Goal: Navigation & Orientation: Find specific page/section

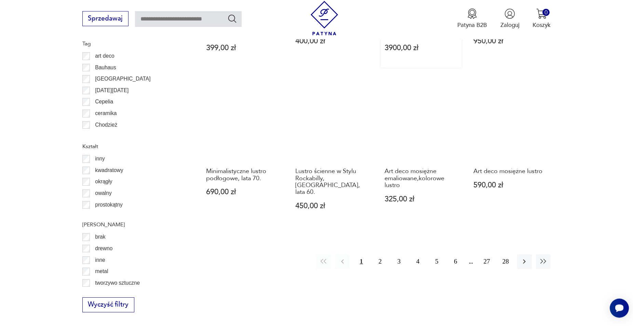
scroll to position [786, 0]
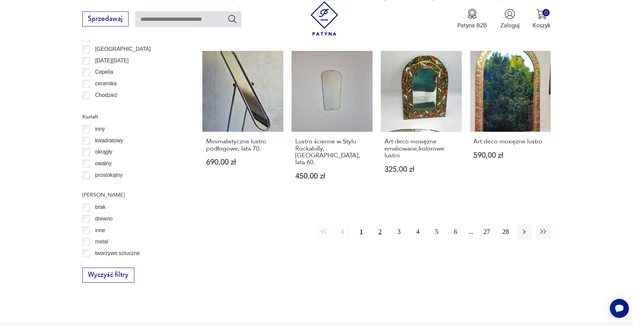
click at [378, 232] on button "2" at bounding box center [380, 232] width 15 height 15
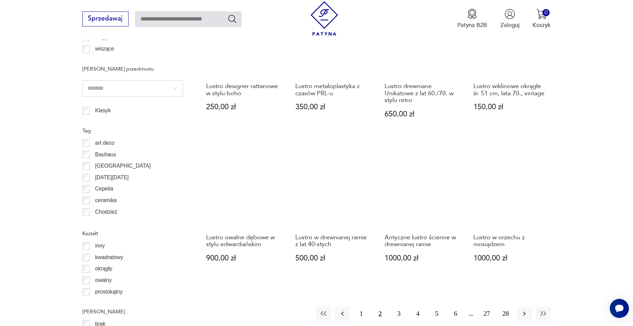
scroll to position [681, 0]
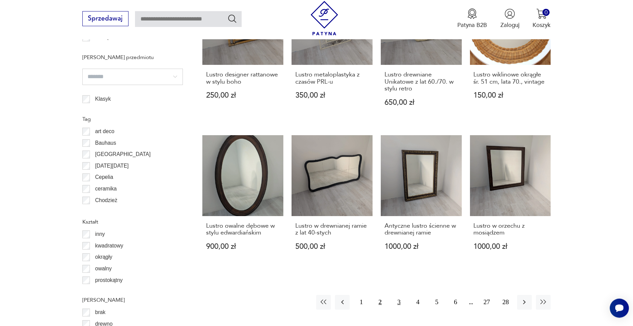
click at [402, 296] on button "3" at bounding box center [399, 302] width 15 height 15
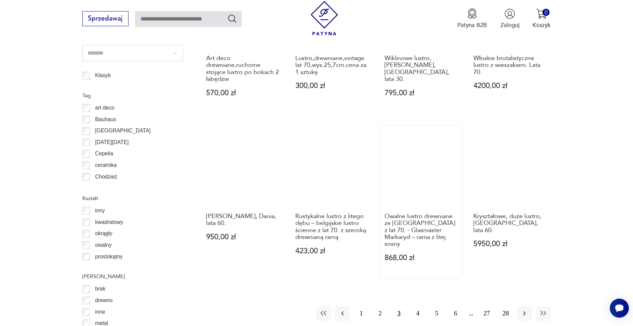
scroll to position [716, 0]
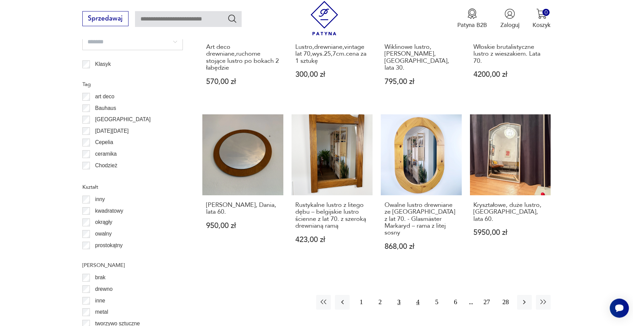
click at [417, 295] on button "4" at bounding box center [418, 302] width 15 height 15
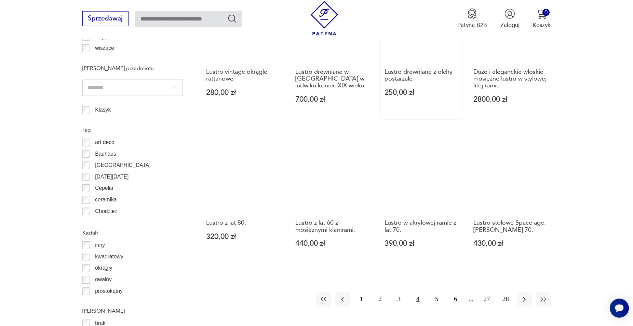
scroll to position [681, 0]
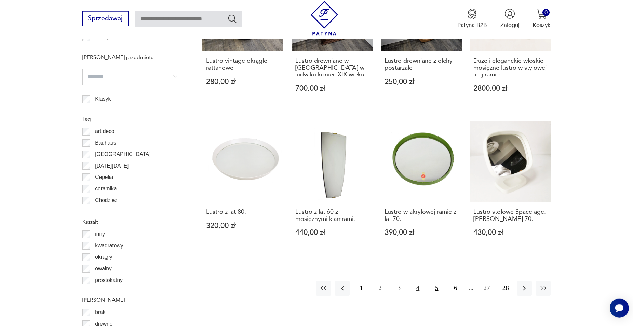
click at [435, 284] on button "5" at bounding box center [436, 288] width 15 height 15
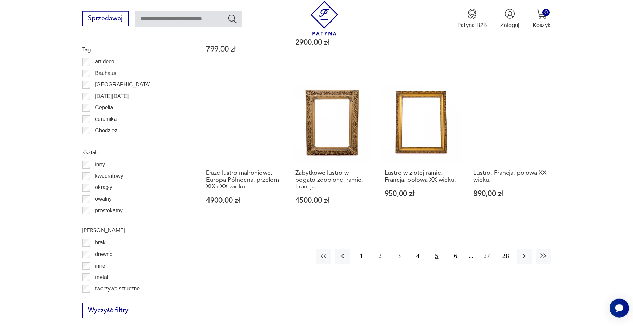
scroll to position [855, 0]
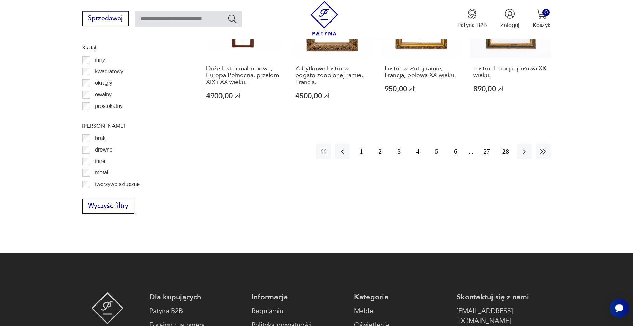
click at [453, 145] on button "6" at bounding box center [455, 152] width 15 height 15
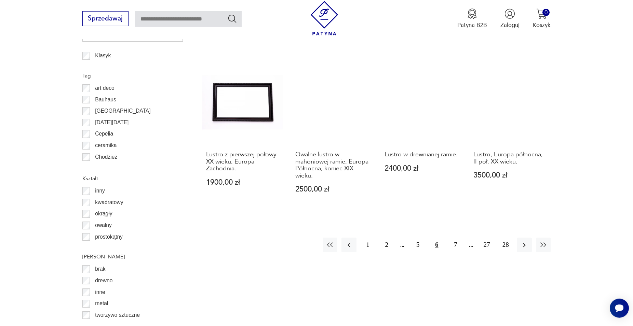
scroll to position [751, 0]
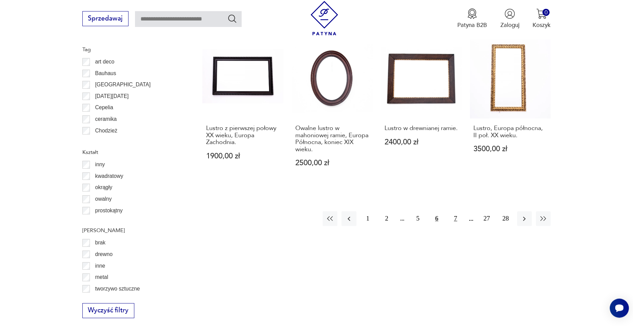
click at [455, 219] on button "7" at bounding box center [455, 219] width 15 height 15
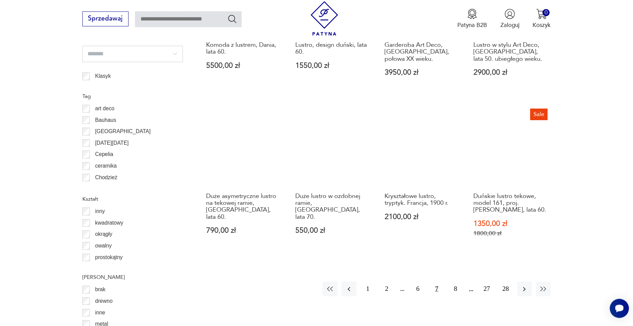
scroll to position [716, 0]
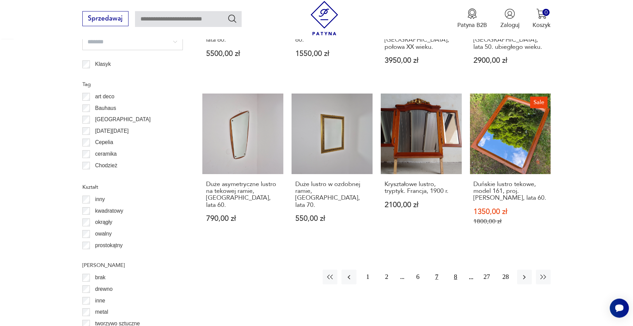
click at [449, 274] on button "8" at bounding box center [455, 277] width 15 height 15
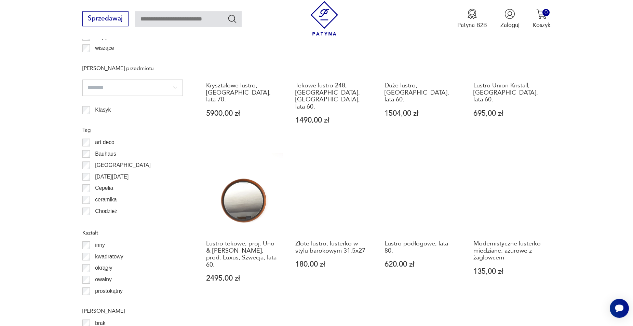
scroll to position [681, 0]
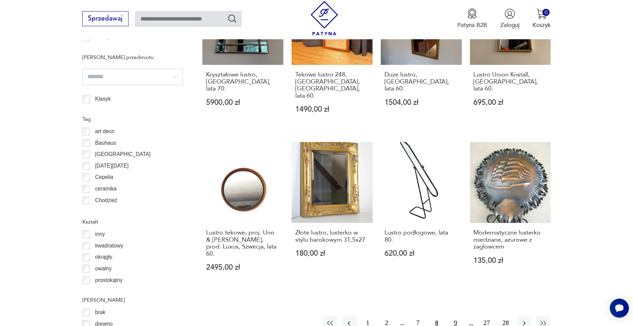
click at [453, 316] on button "9" at bounding box center [455, 323] width 15 height 15
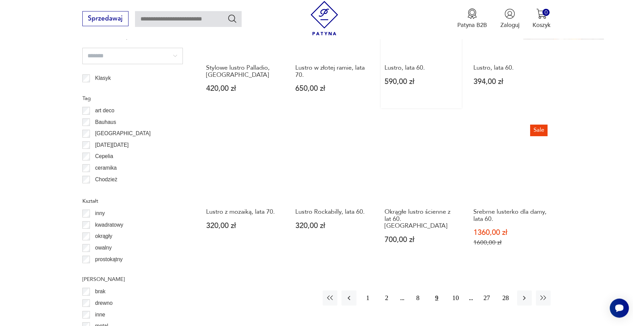
scroll to position [716, 0]
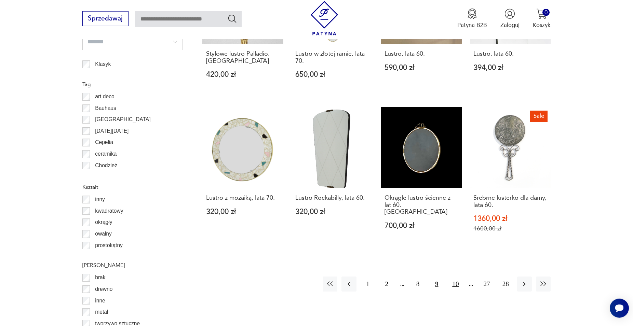
click at [457, 277] on button "10" at bounding box center [455, 284] width 15 height 15
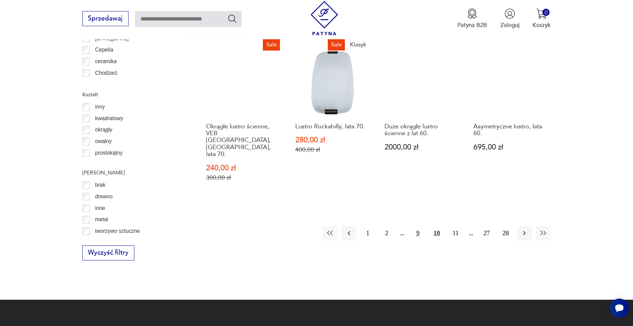
scroll to position [820, 0]
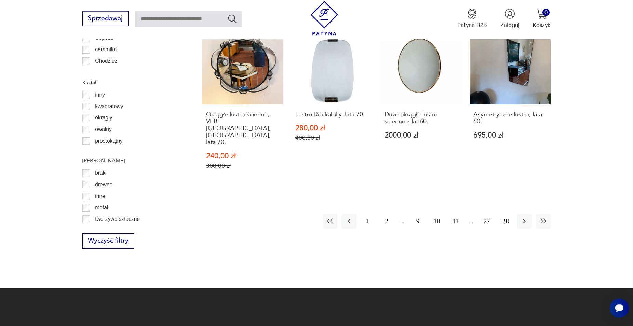
click at [455, 214] on button "11" at bounding box center [455, 221] width 15 height 15
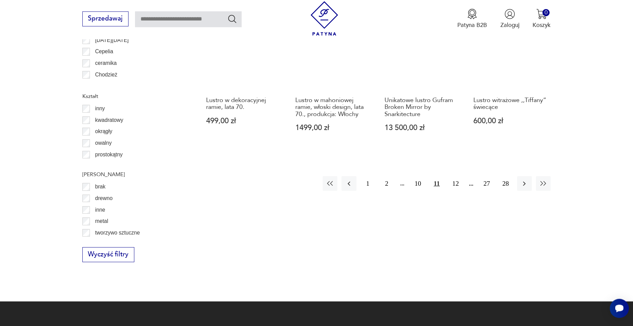
scroll to position [786, 0]
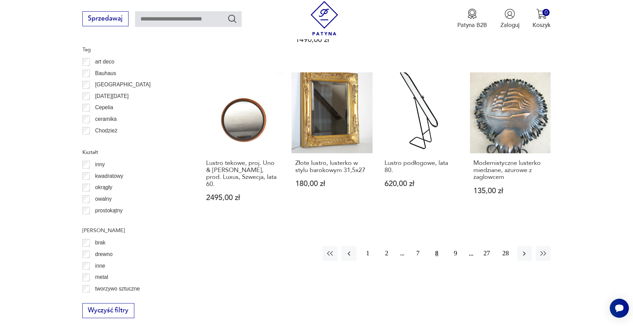
scroll to position [716, 0]
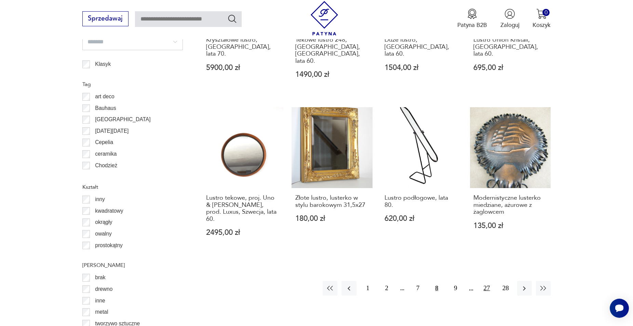
click at [490, 281] on button "27" at bounding box center [487, 288] width 15 height 15
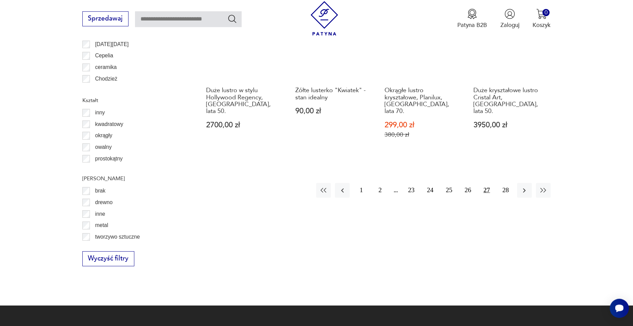
scroll to position [820, 0]
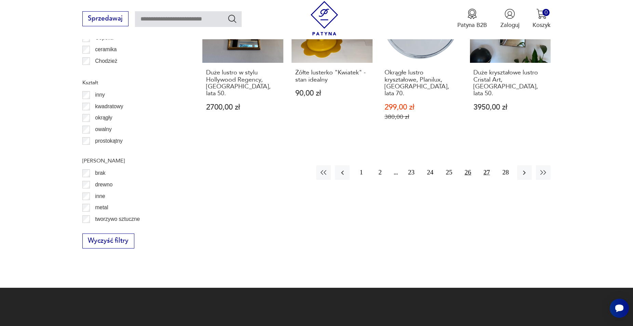
click at [467, 165] on button "26" at bounding box center [467, 172] width 15 height 15
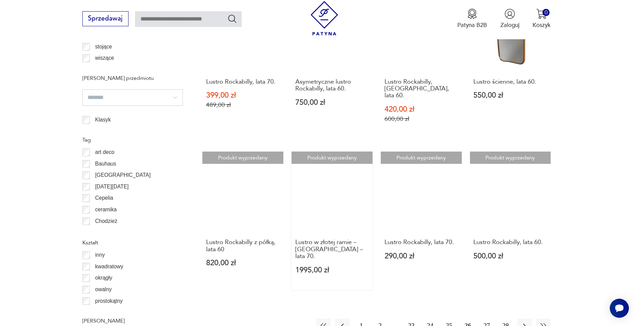
scroll to position [681, 0]
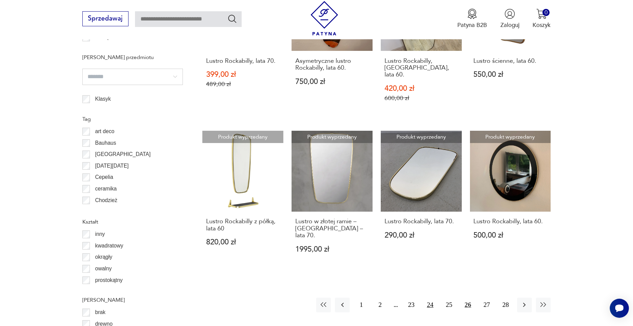
click at [436, 298] on button "24" at bounding box center [430, 305] width 15 height 15
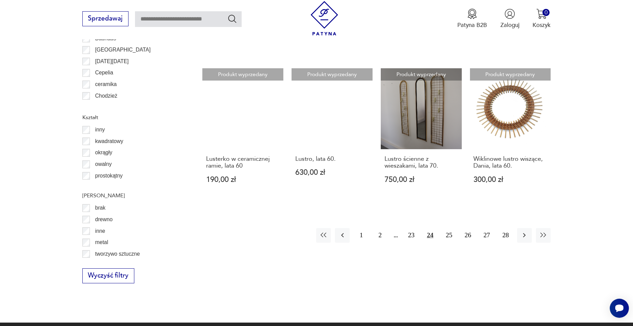
scroll to position [716, 0]
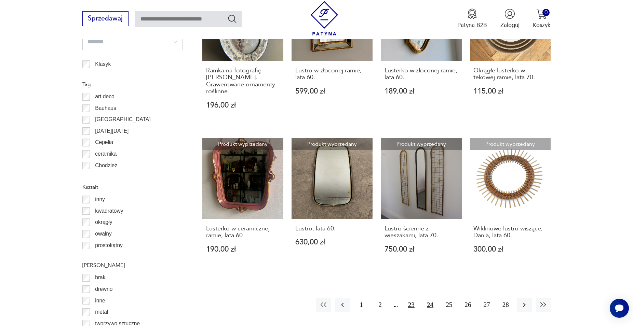
click at [409, 298] on button "23" at bounding box center [411, 305] width 15 height 15
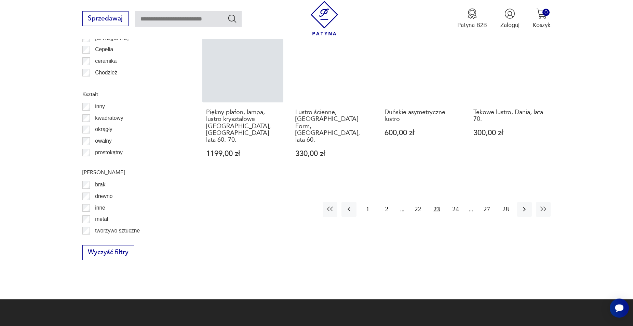
scroll to position [820, 0]
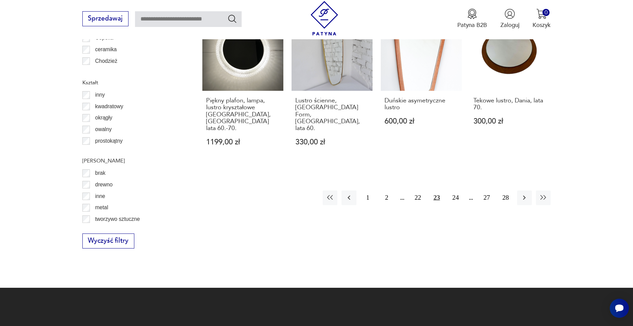
click at [404, 191] on div "1 2 22 23 24 27 28" at bounding box center [437, 198] width 228 height 15
click at [403, 191] on div "1 2 22 23 24 27 28" at bounding box center [437, 198] width 228 height 15
click at [402, 191] on div "1 2 22 23 24 27 28" at bounding box center [437, 198] width 228 height 15
click at [403, 191] on div "1 2 22 23 24 27 28" at bounding box center [437, 198] width 228 height 15
click at [402, 191] on div "1 2 22 23 24 27 28" at bounding box center [437, 198] width 228 height 15
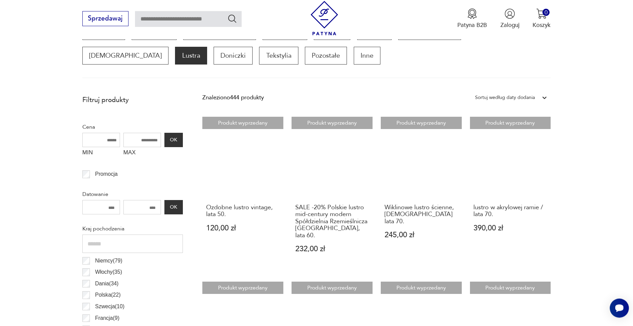
scroll to position [228, 0]
